Goal: Task Accomplishment & Management: Manage account settings

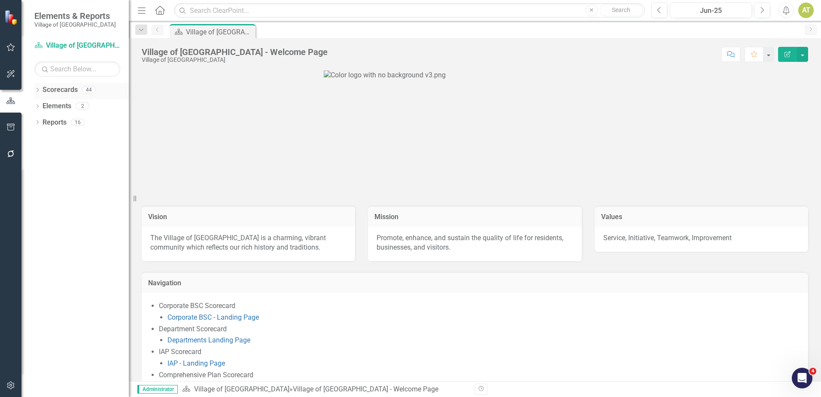
click at [40, 89] on icon "Dropdown" at bounding box center [37, 90] width 6 height 5
click at [43, 107] on icon "Dropdown" at bounding box center [42, 105] width 6 height 5
click at [49, 154] on icon "Dropdown" at bounding box center [50, 154] width 6 height 5
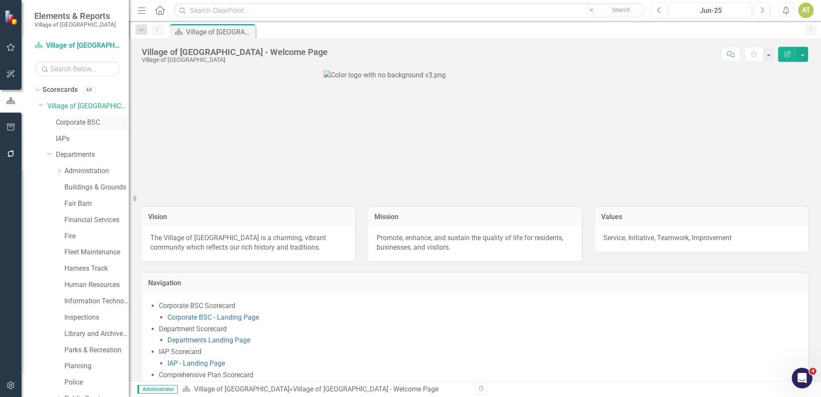
click at [76, 121] on link "Corporate BSC" at bounding box center [92, 123] width 73 height 10
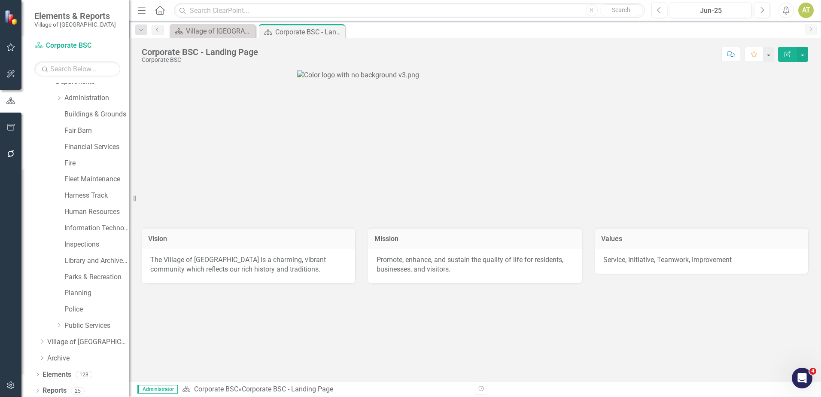
scroll to position [76, 0]
click at [65, 372] on link "Elements" at bounding box center [57, 372] width 29 height 10
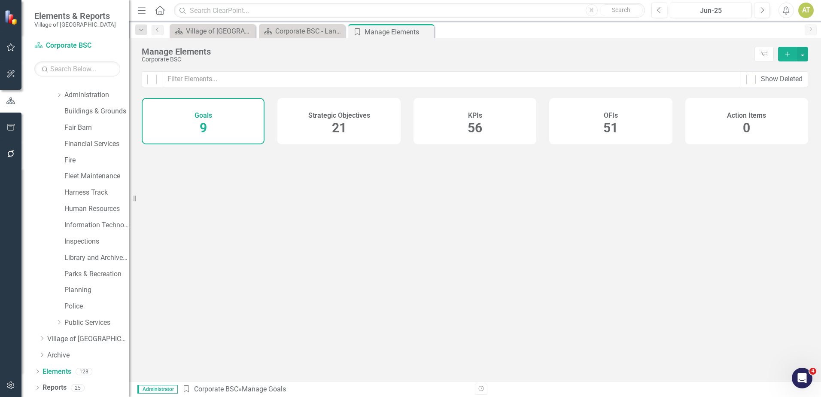
click at [491, 121] on div "KPIs 56" at bounding box center [475, 121] width 123 height 46
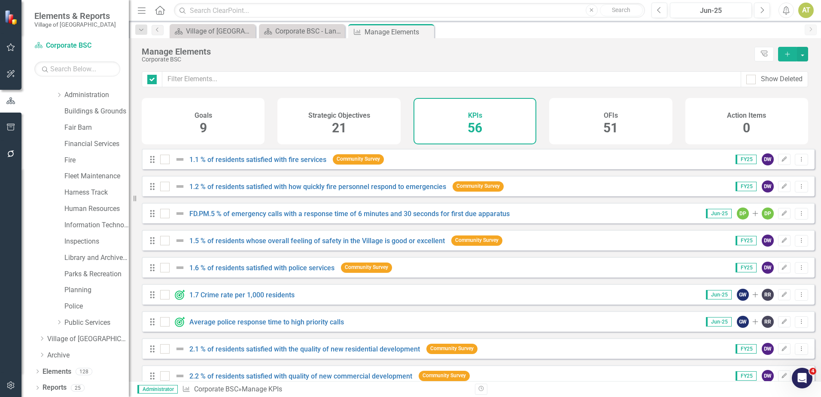
checkbox input "false"
click at [781, 297] on icon "Edit" at bounding box center [784, 294] width 6 height 5
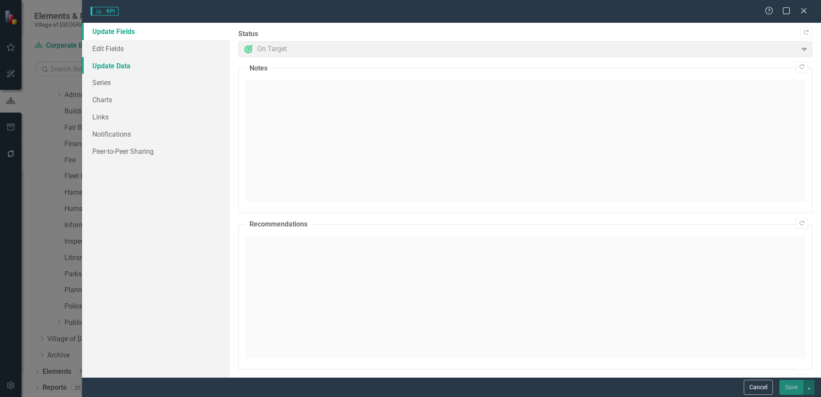
click at [104, 64] on link "Update Data" at bounding box center [156, 65] width 148 height 17
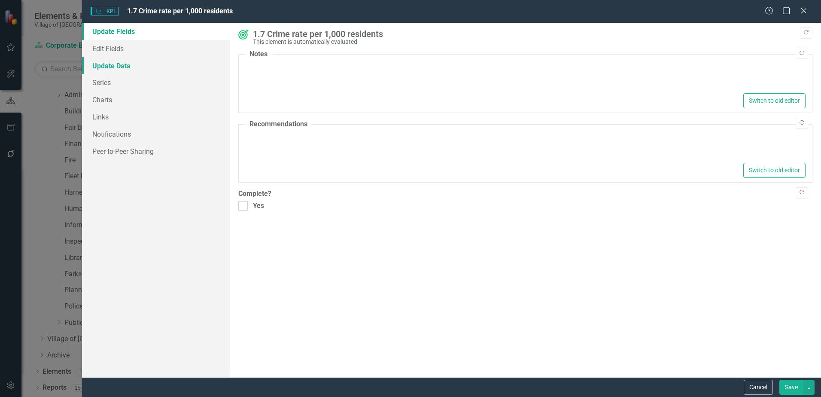
click at [104, 64] on link "Update Data" at bounding box center [156, 65] width 148 height 17
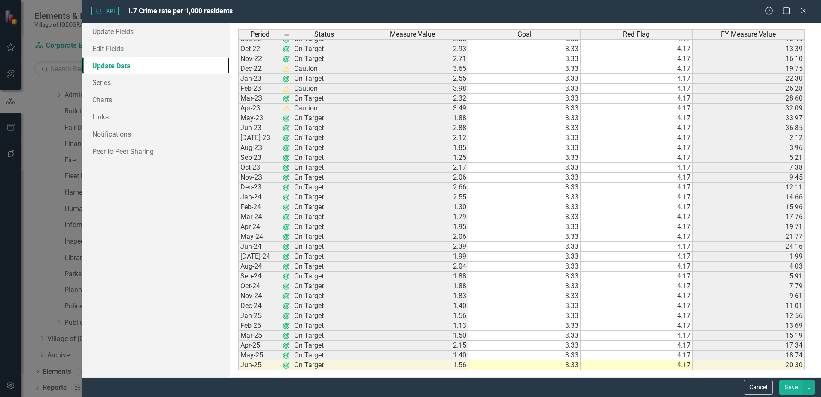
scroll to position [500, 0]
click at [112, 85] on link "Series" at bounding box center [156, 82] width 148 height 17
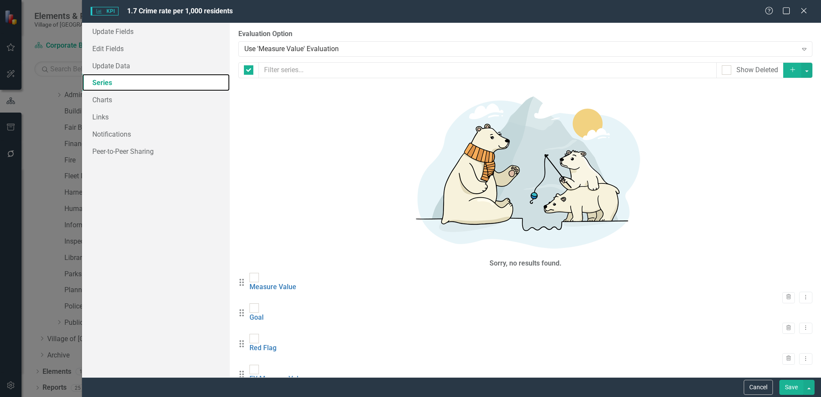
checkbox input "false"
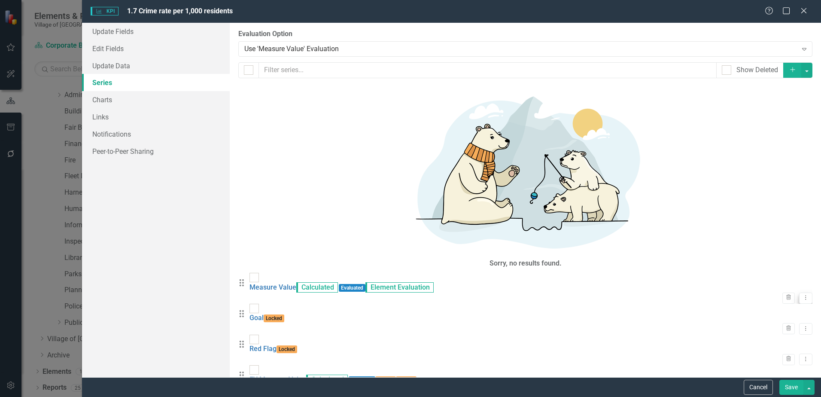
click at [804, 293] on button "Dropdown Menu" at bounding box center [805, 299] width 13 height 12
click at [785, 110] on link "Edit Edit Measure Series" at bounding box center [757, 109] width 98 height 16
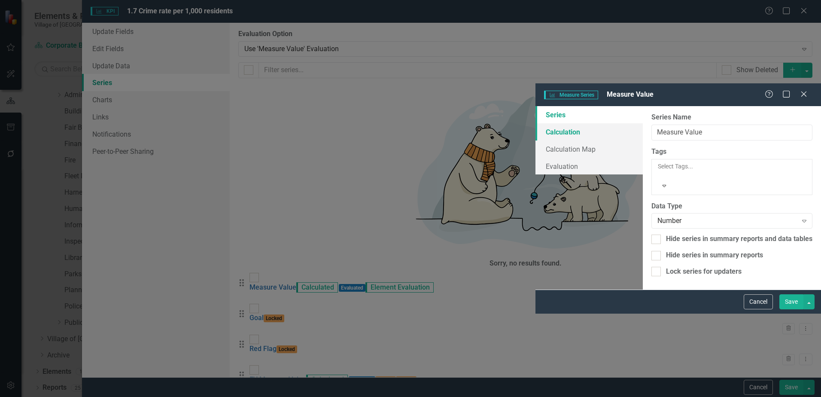
click at [536, 123] on link "Calculation" at bounding box center [589, 131] width 107 height 17
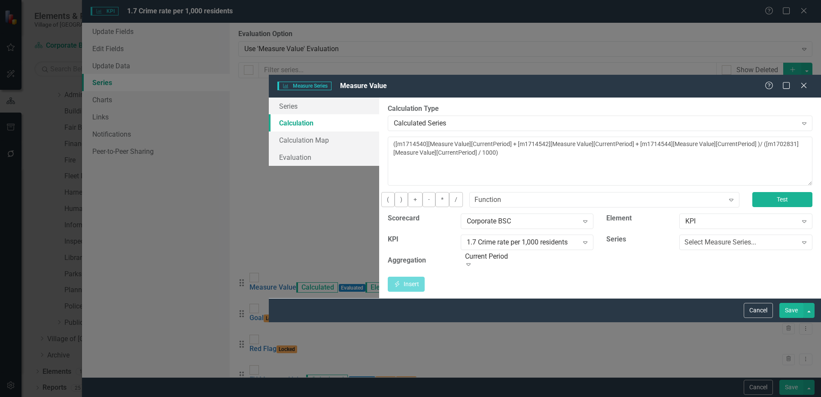
click at [780, 192] on button "Test" at bounding box center [783, 199] width 60 height 15
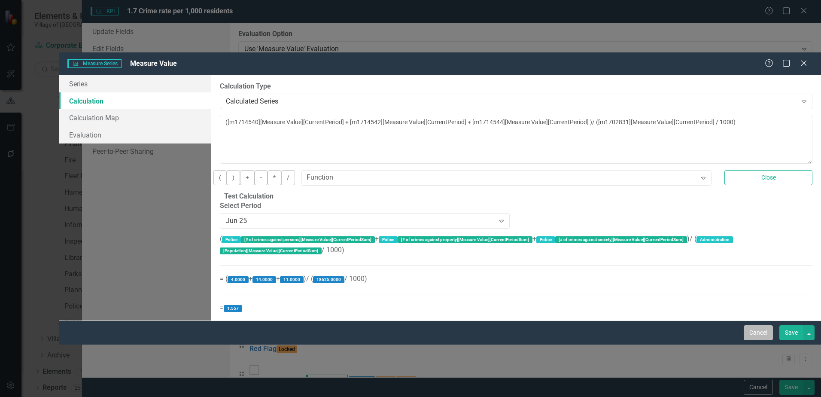
click at [748, 340] on button "Cancel" at bounding box center [758, 332] width 29 height 15
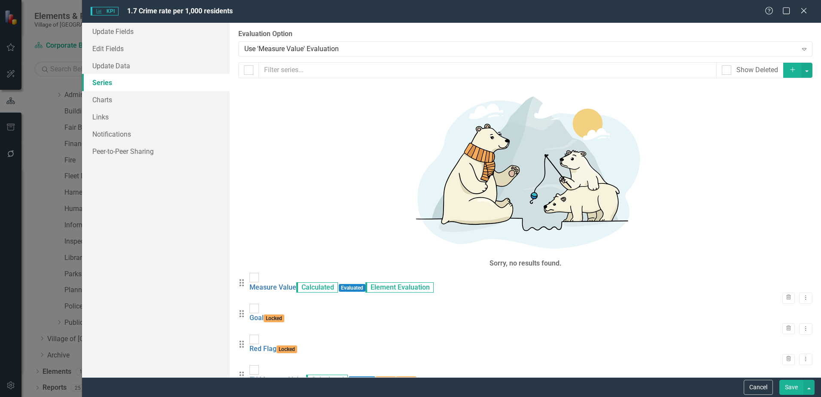
click at [748, 384] on button "Cancel" at bounding box center [758, 387] width 29 height 15
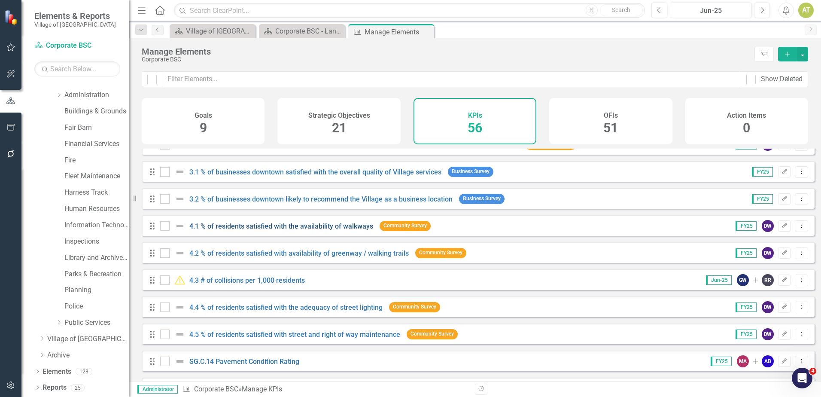
scroll to position [387, 0]
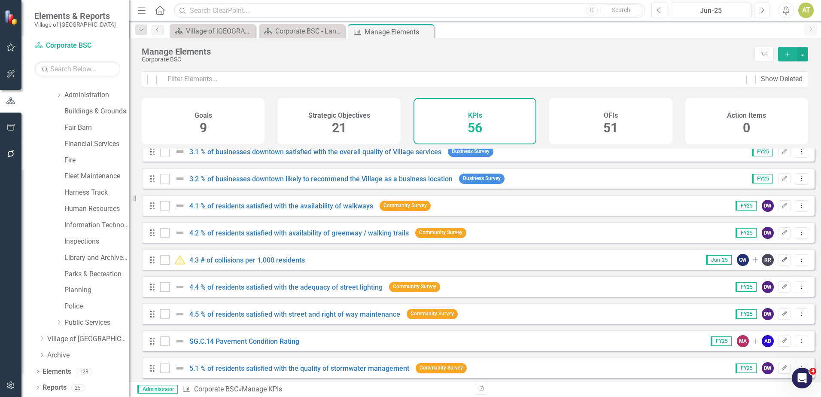
click at [781, 262] on icon "Edit" at bounding box center [784, 259] width 6 height 5
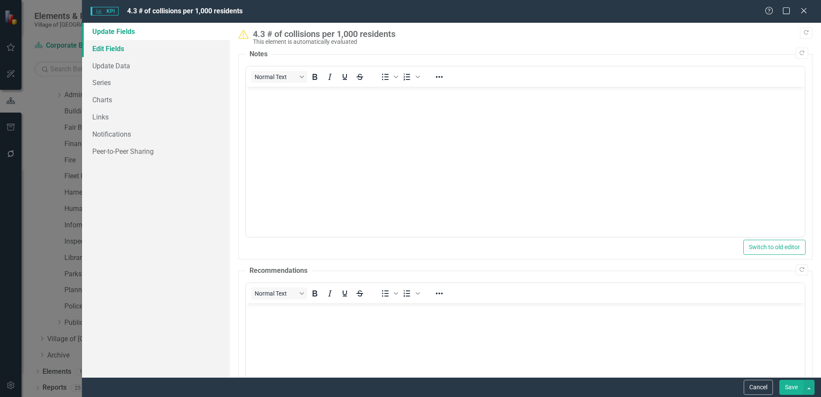
click at [108, 52] on link "Edit Fields" at bounding box center [156, 48] width 148 height 17
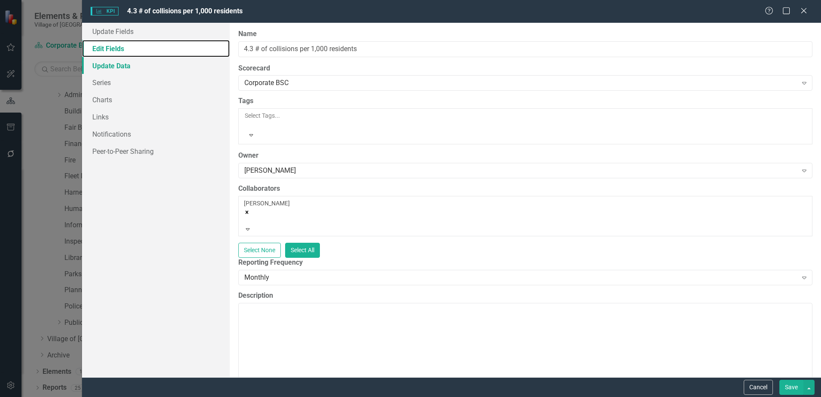
scroll to position [0, 0]
click at [111, 64] on link "Update Data" at bounding box center [156, 65] width 148 height 17
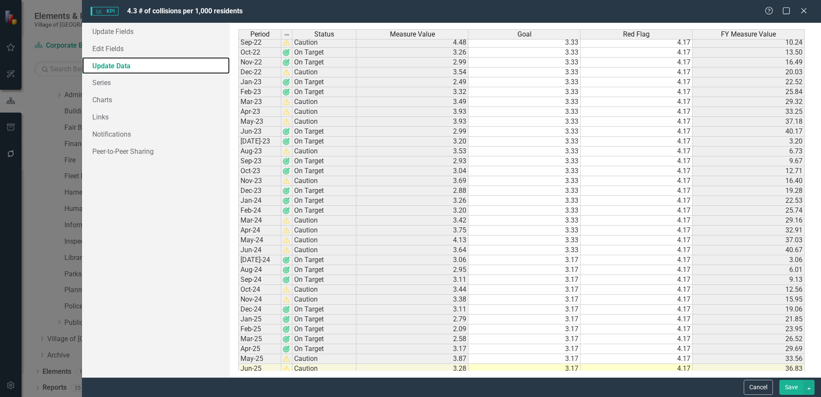
scroll to position [500, 0]
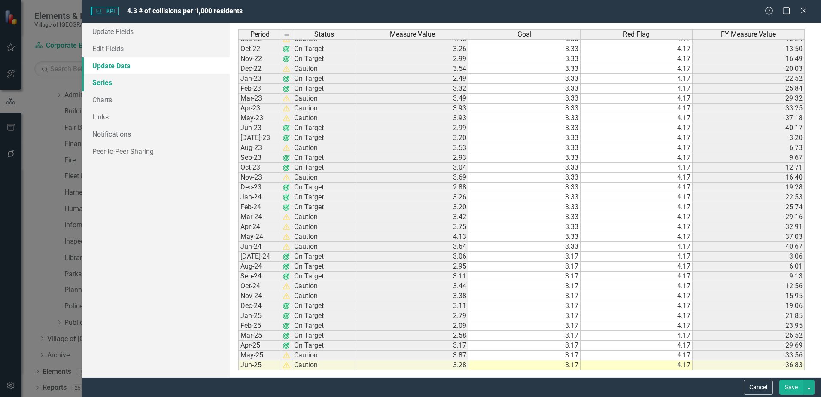
click at [119, 86] on link "Series" at bounding box center [156, 82] width 148 height 17
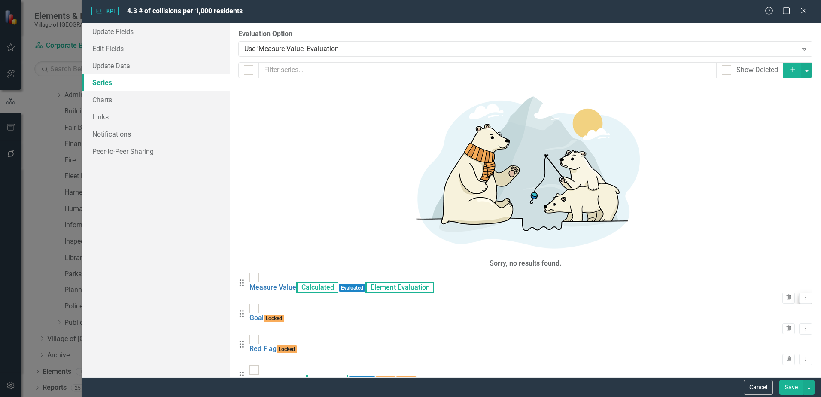
click at [804, 293] on button "Dropdown Menu" at bounding box center [805, 299] width 13 height 12
click at [796, 108] on link "Edit Edit Measure Series" at bounding box center [757, 109] width 98 height 16
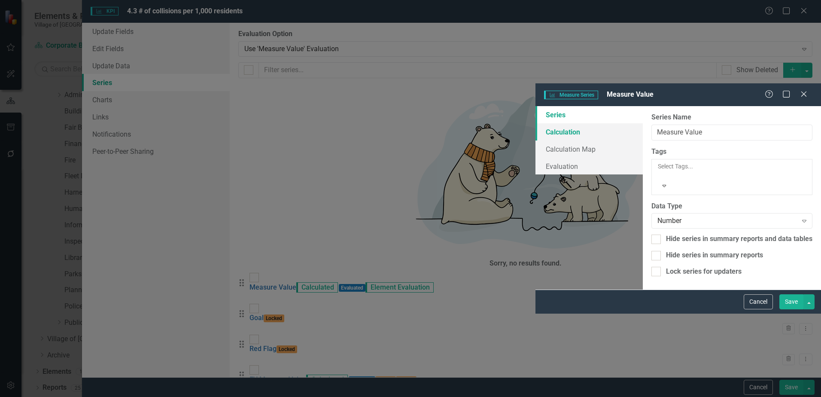
click at [536, 123] on link "Calculation" at bounding box center [589, 131] width 107 height 17
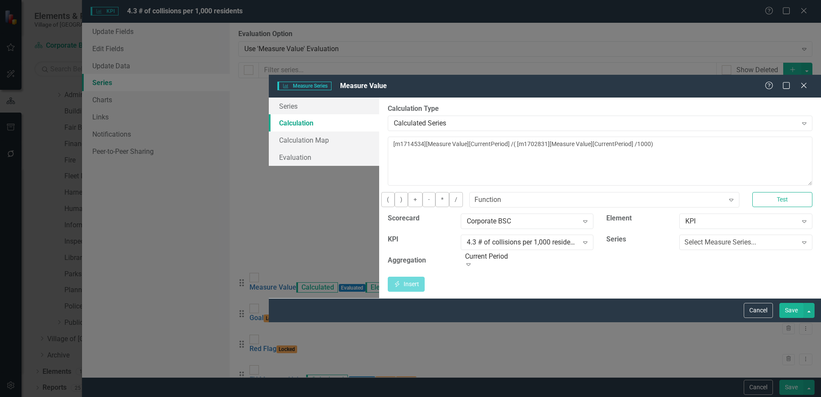
click at [783, 192] on div "( ) + - * / Function Expand Test" at bounding box center [600, 202] width 438 height 21
click at [782, 192] on button "Test" at bounding box center [783, 199] width 60 height 15
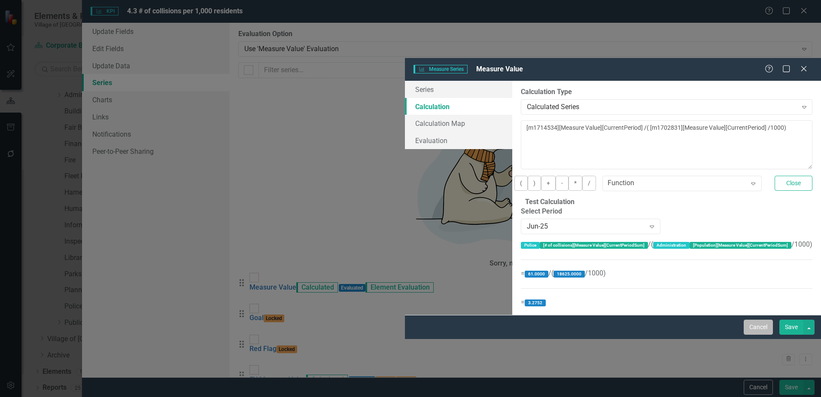
click at [753, 335] on button "Cancel" at bounding box center [758, 327] width 29 height 15
